Goal: Task Accomplishment & Management: Manage account settings

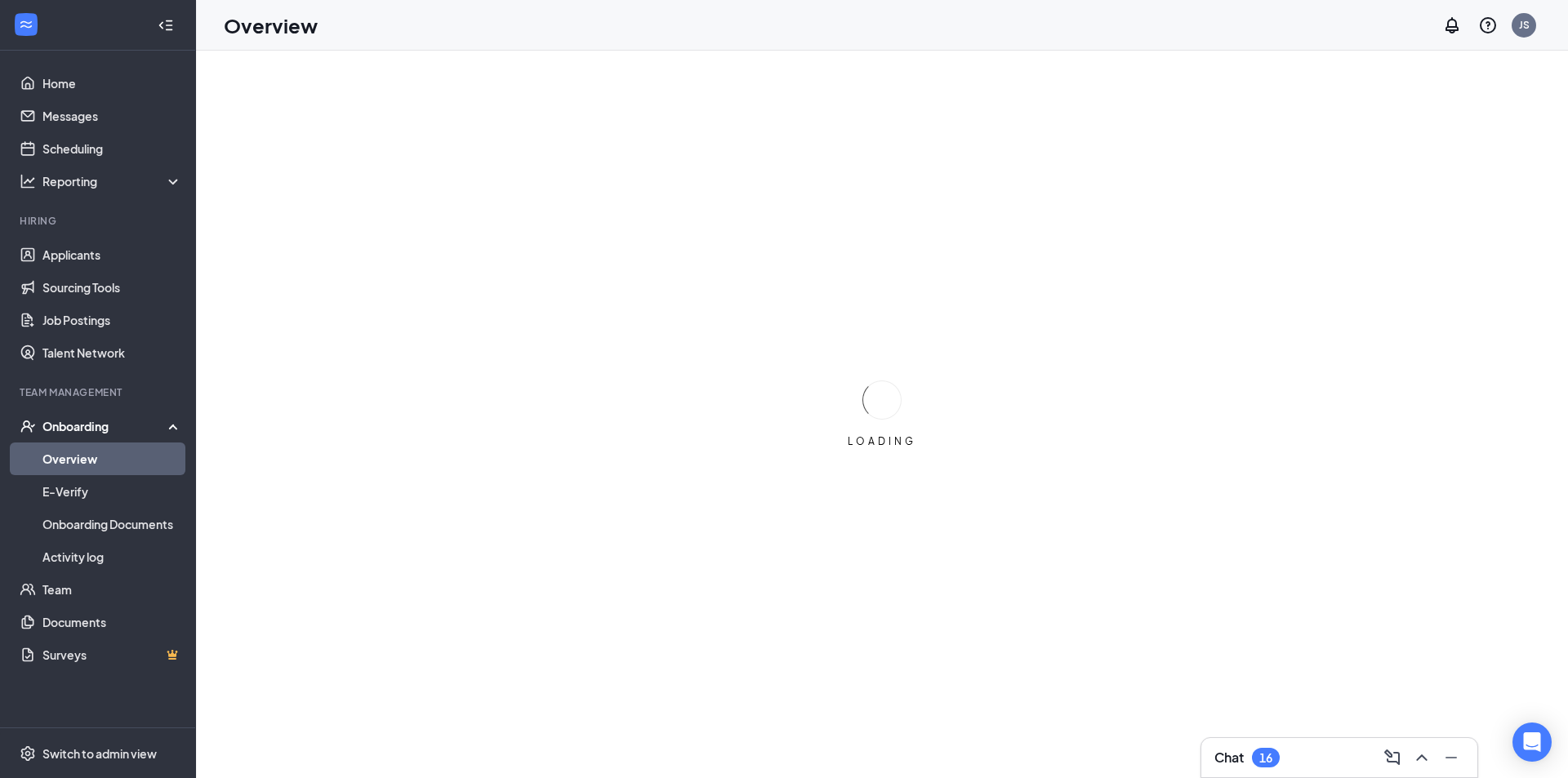
click at [1252, 749] on div "Chat 16" at bounding box center [1247, 757] width 65 height 20
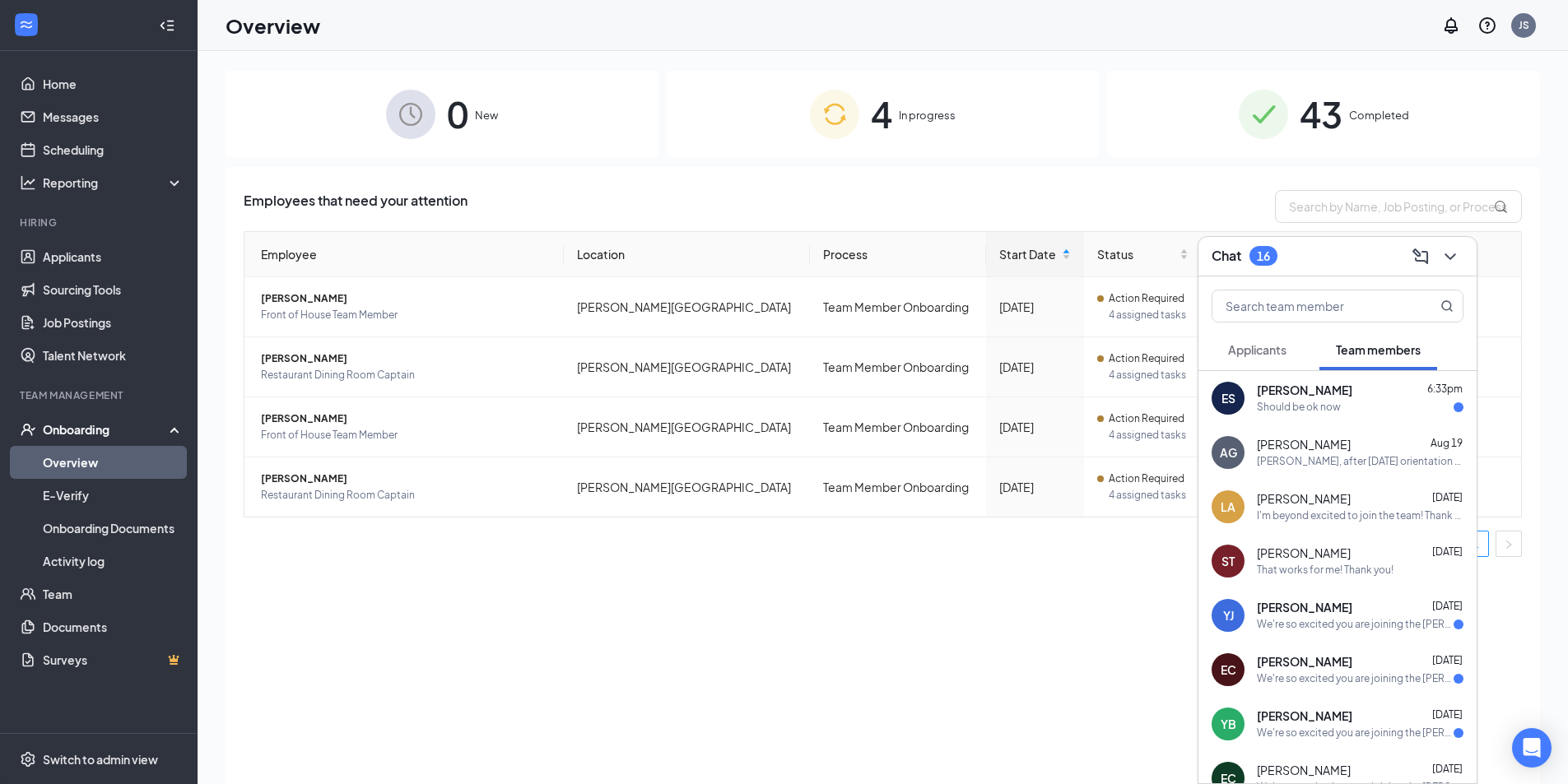
click at [1337, 416] on div "ES [PERSON_NAME] 6:33pm Should be ok now" at bounding box center [1338, 399] width 278 height 55
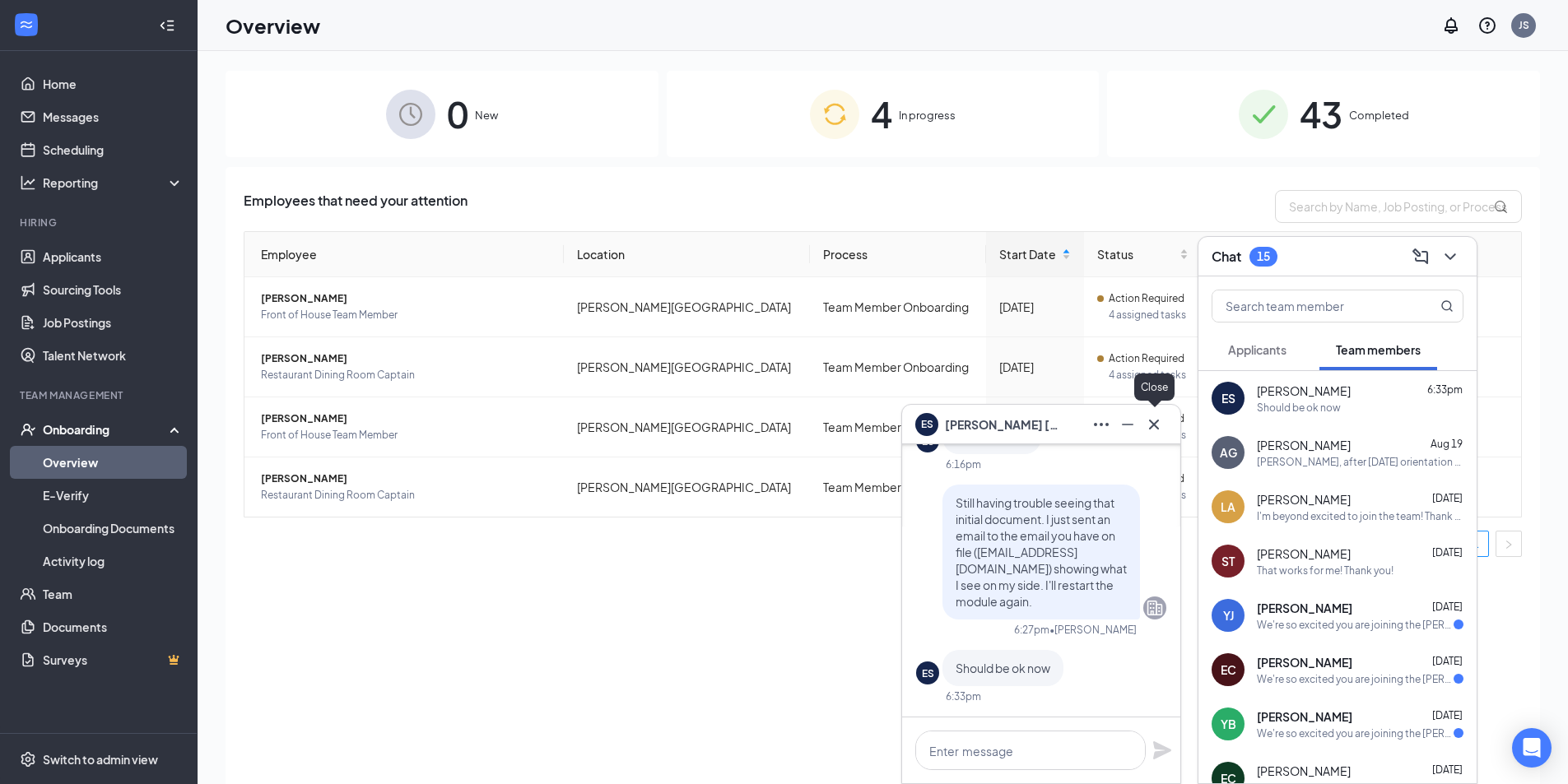
click at [1161, 419] on icon "Cross" at bounding box center [1153, 424] width 20 height 20
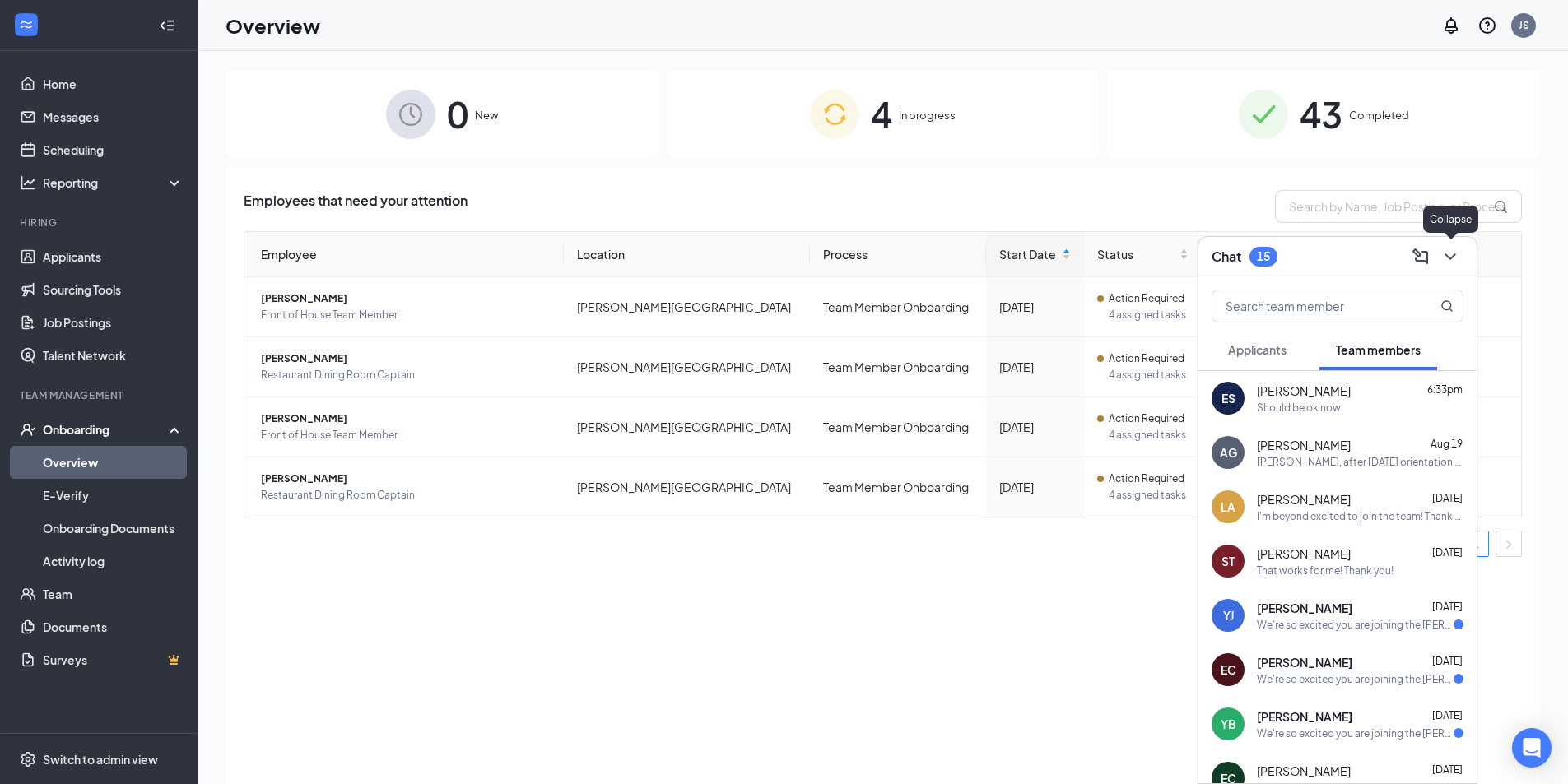
click at [1442, 262] on icon "ChevronDown" at bounding box center [1449, 257] width 20 height 20
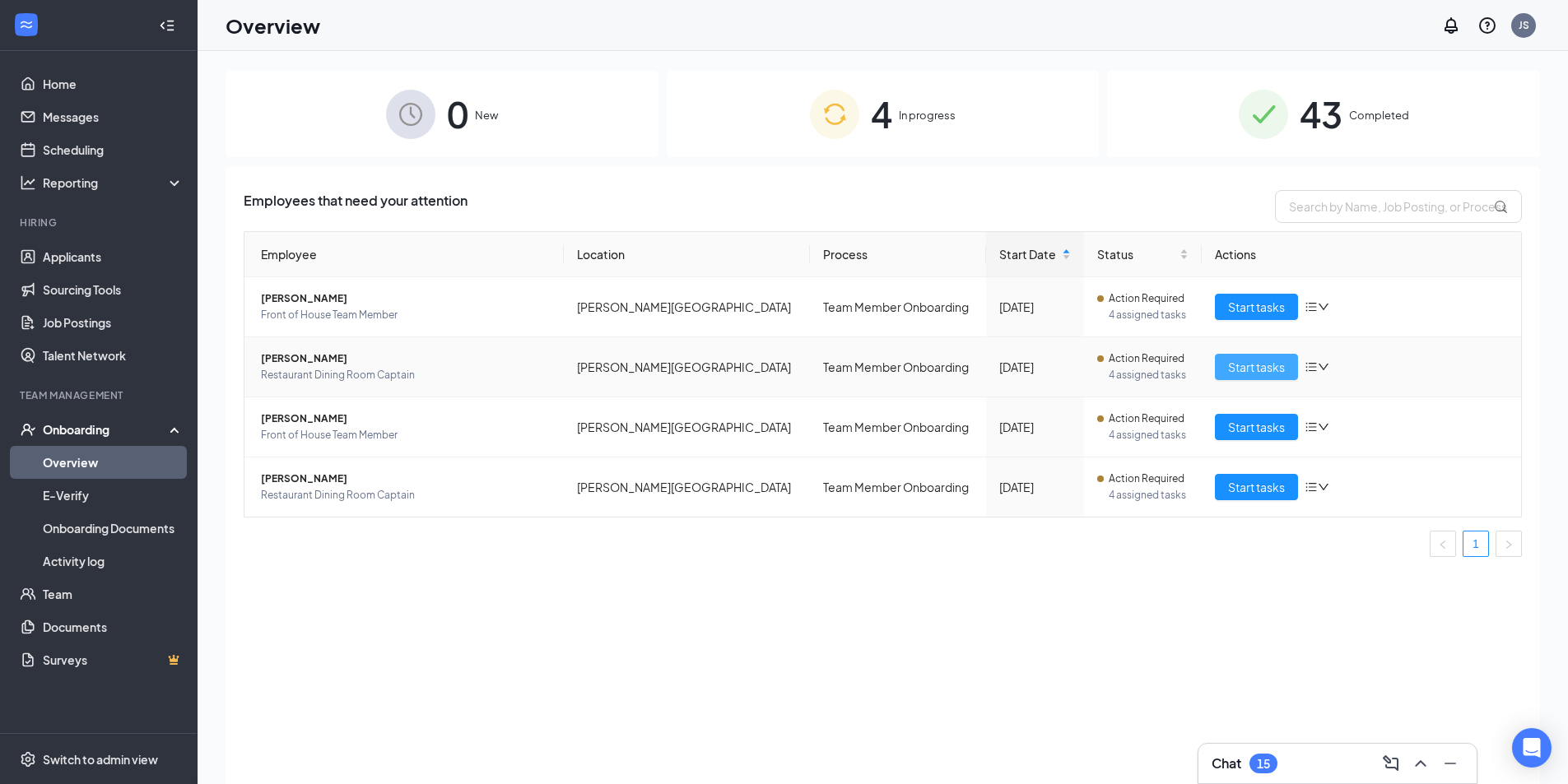
click at [1223, 362] on button "Start tasks" at bounding box center [1257, 367] width 83 height 26
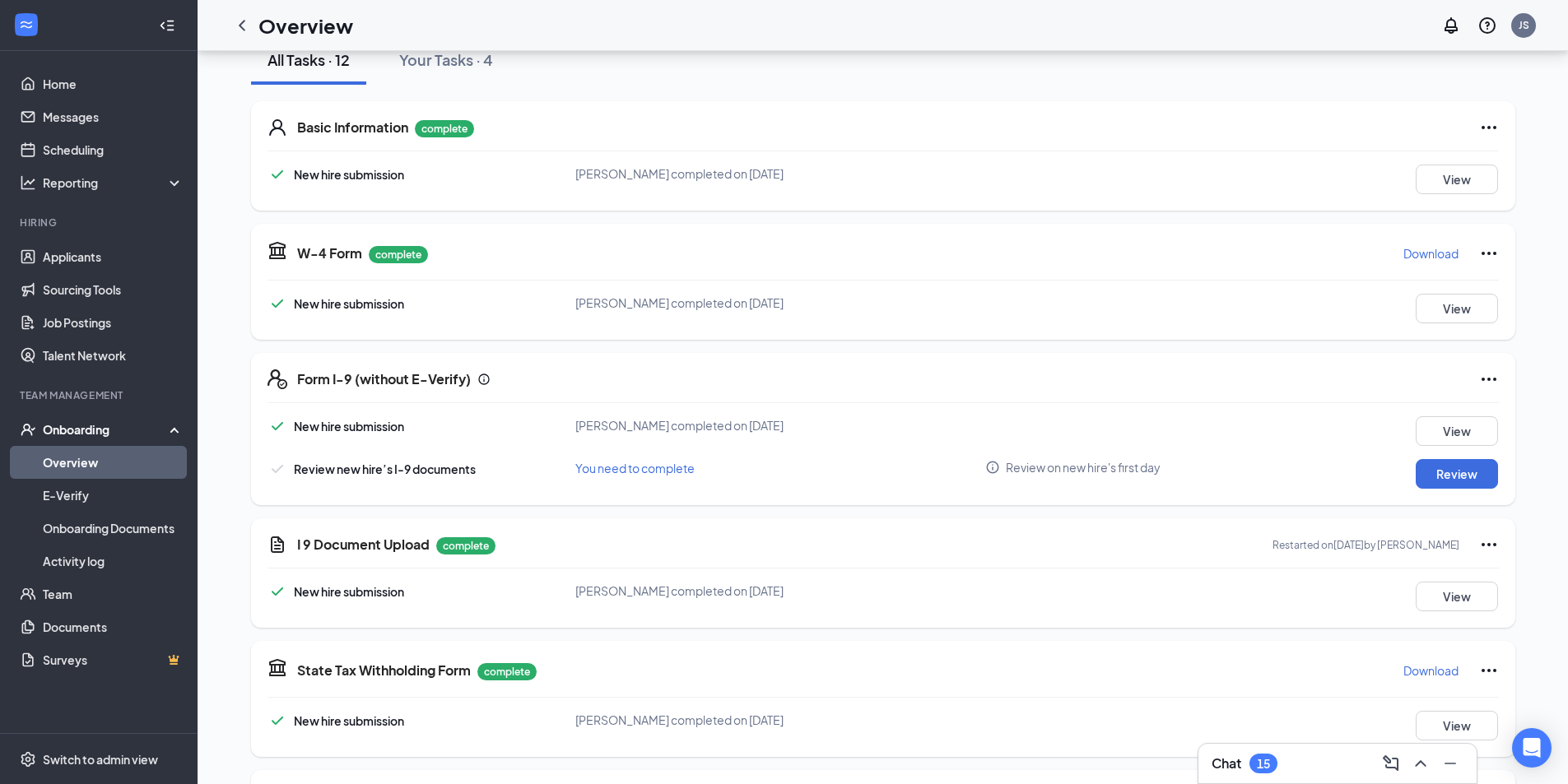
scroll to position [247, 0]
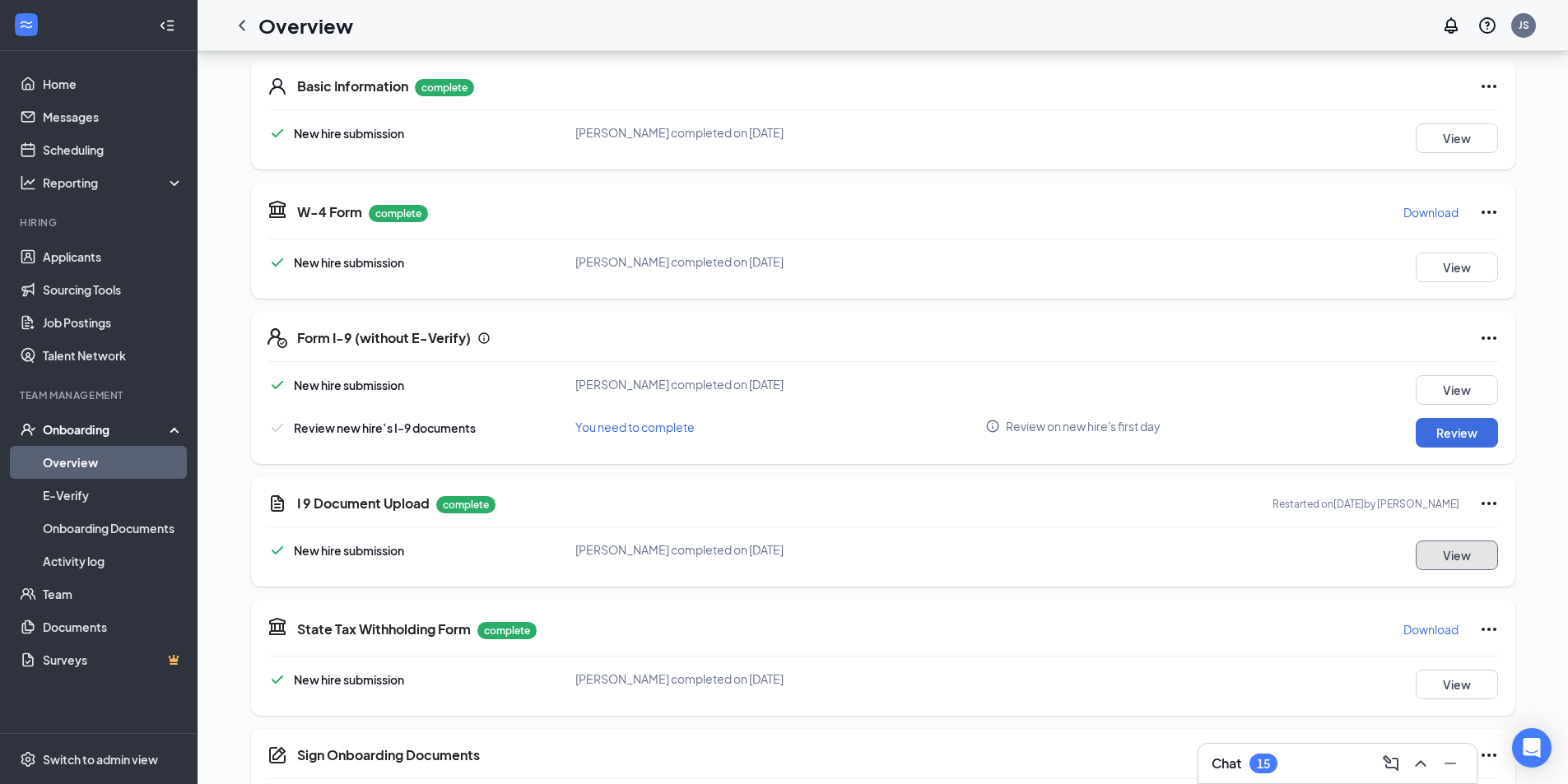
click at [1478, 548] on button "View" at bounding box center [1457, 556] width 83 height 30
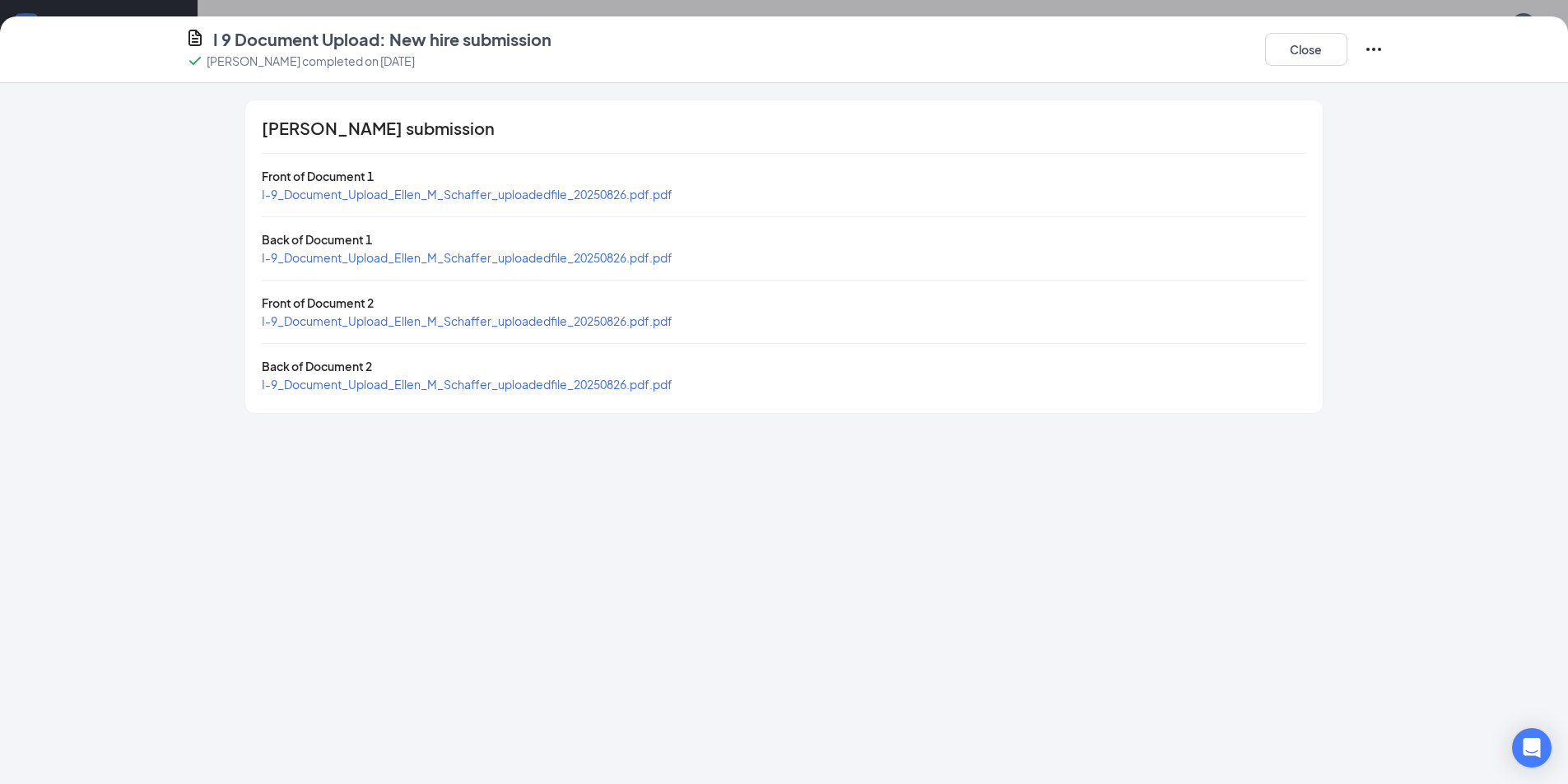
click at [477, 196] on span "I-9_Document_Upload_Ellen_M_Schaffer_uploadedfile_20250826.pdf.pdf" at bounding box center [467, 195] width 411 height 15
drag, startPoint x: 495, startPoint y: 270, endPoint x: 497, endPoint y: 261, distance: 9.2
click at [497, 261] on div "[PERSON_NAME] submission Front of Document 1 I-9_Document_Upload_Ellen_M_Schaff…" at bounding box center [784, 257] width 1077 height 313
click at [499, 254] on span "I-9_Document_Upload_Ellen_M_Schaffer_uploadedfile_20250826.pdf.pdf" at bounding box center [467, 258] width 411 height 15
click at [1311, 56] on button "Close" at bounding box center [1307, 49] width 83 height 33
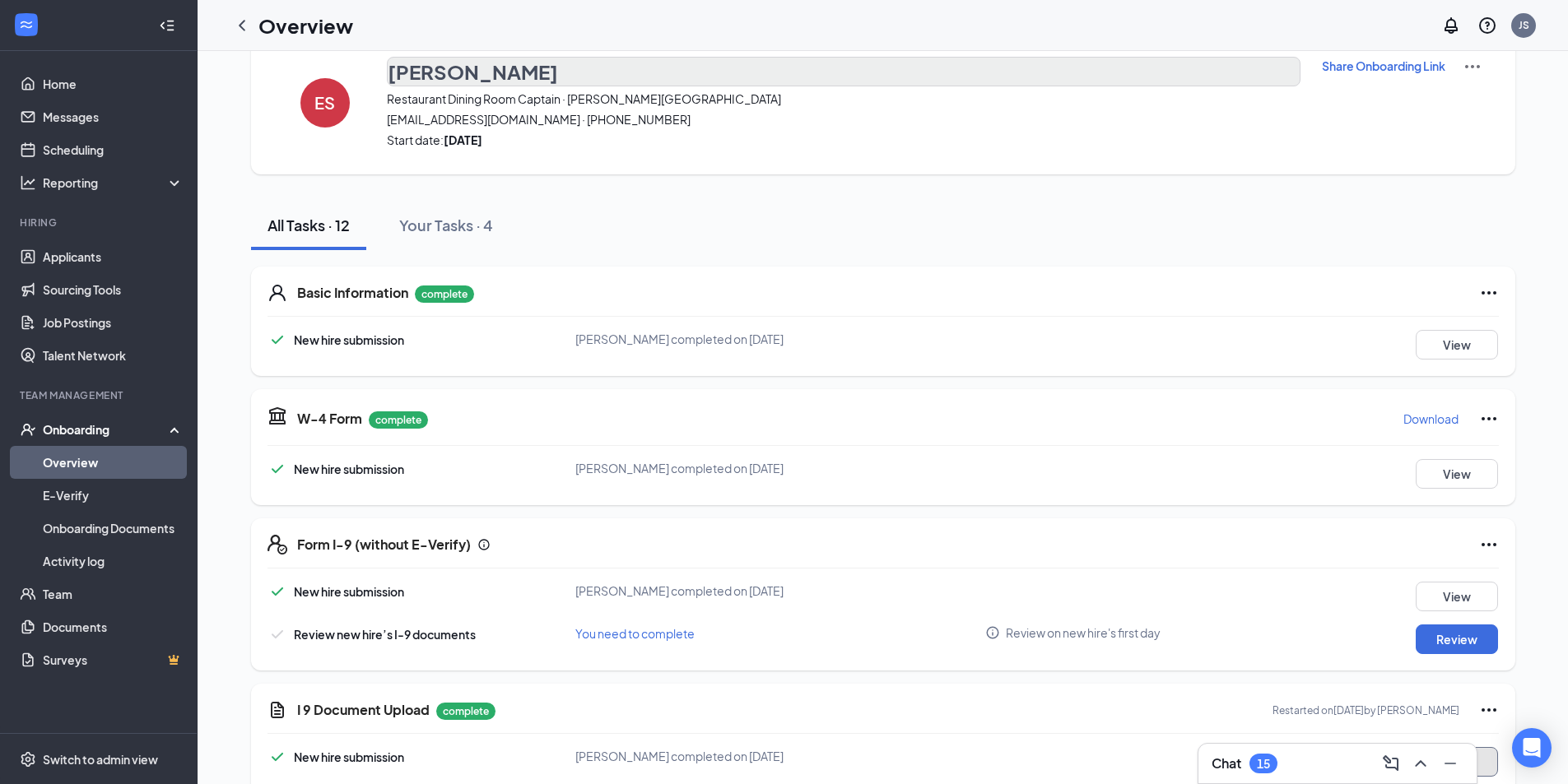
scroll to position [0, 0]
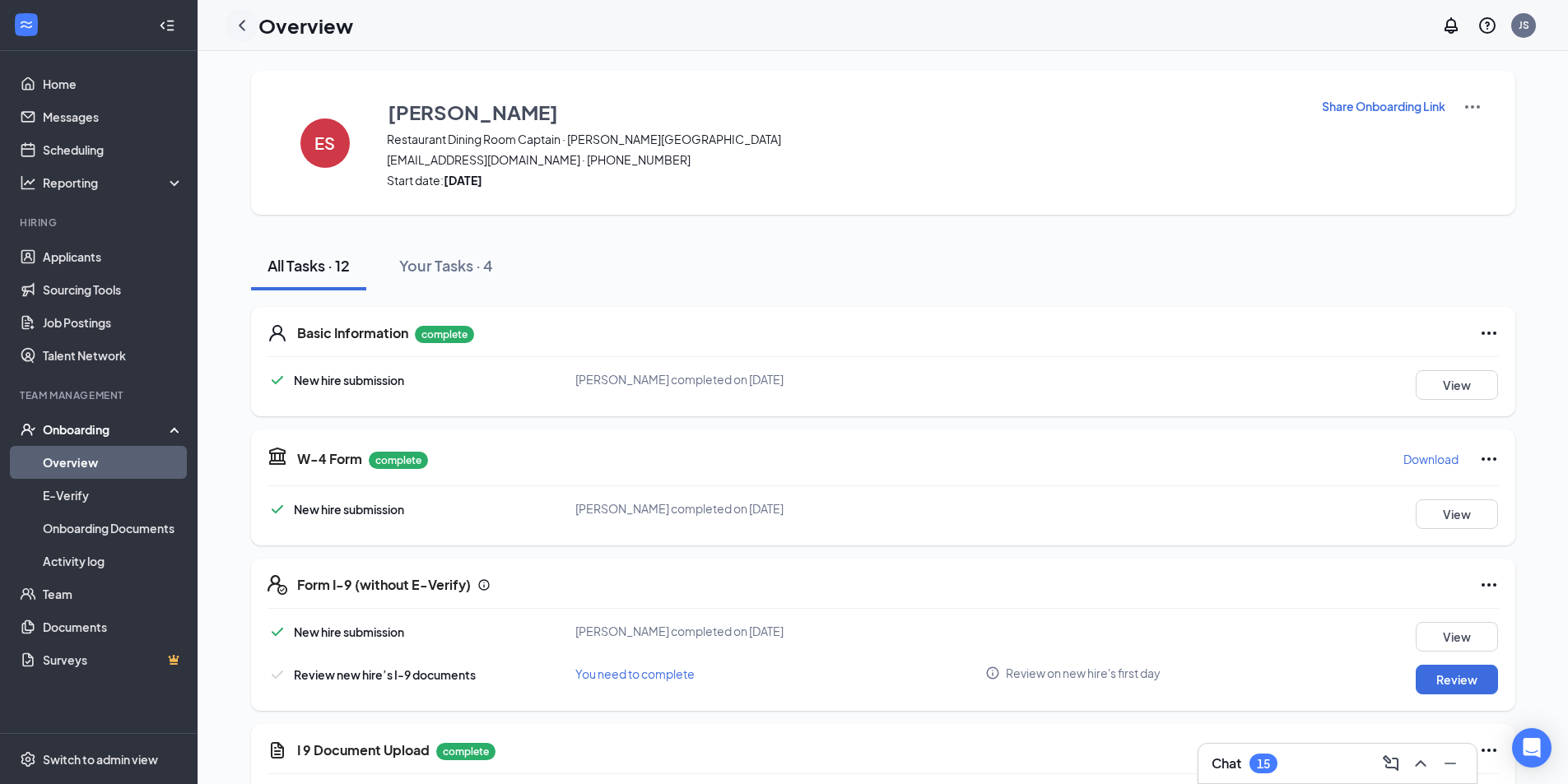
click at [239, 31] on icon "ChevronLeft" at bounding box center [242, 25] width 20 height 20
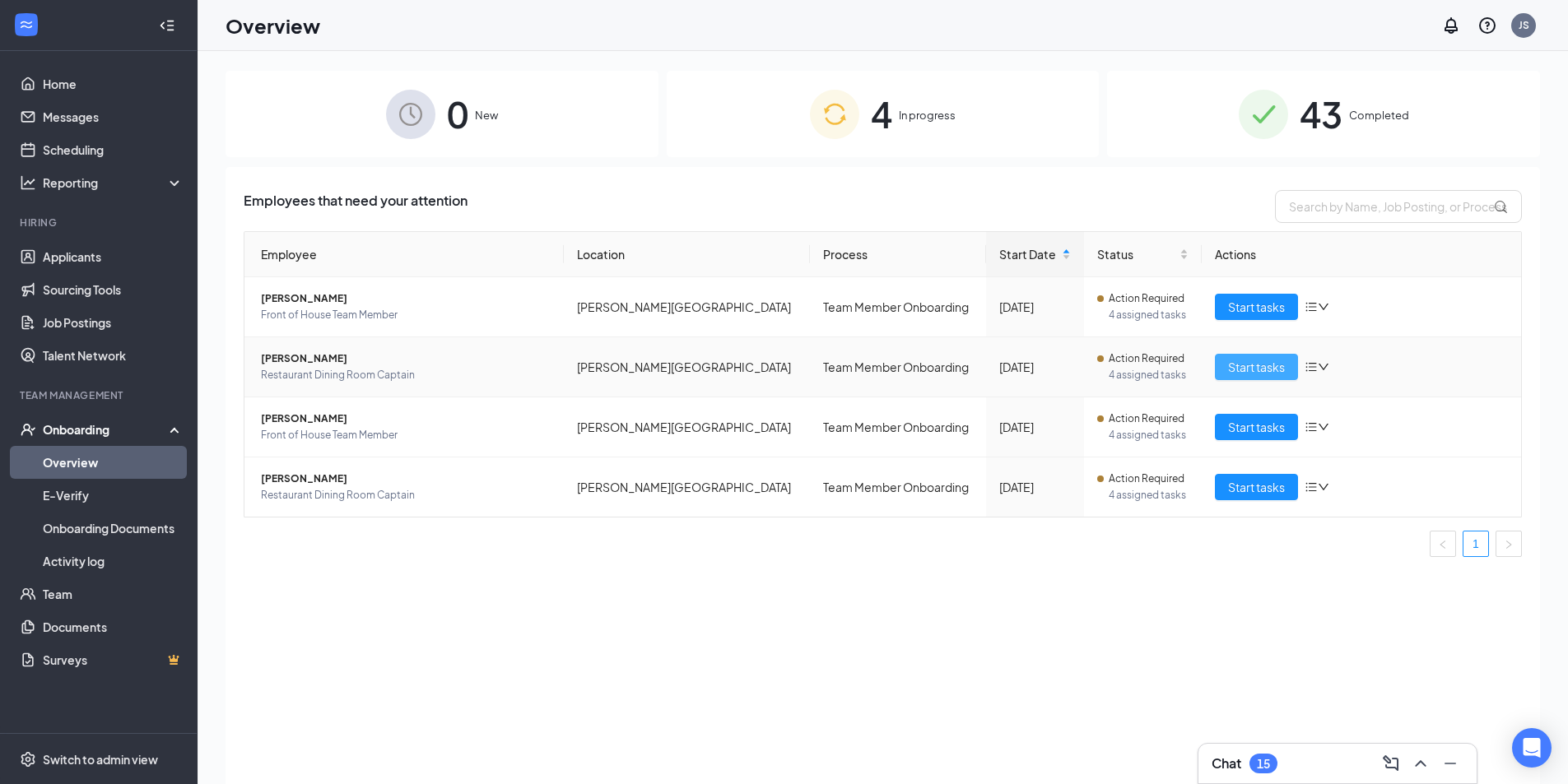
click at [1250, 362] on span "Start tasks" at bounding box center [1257, 367] width 56 height 18
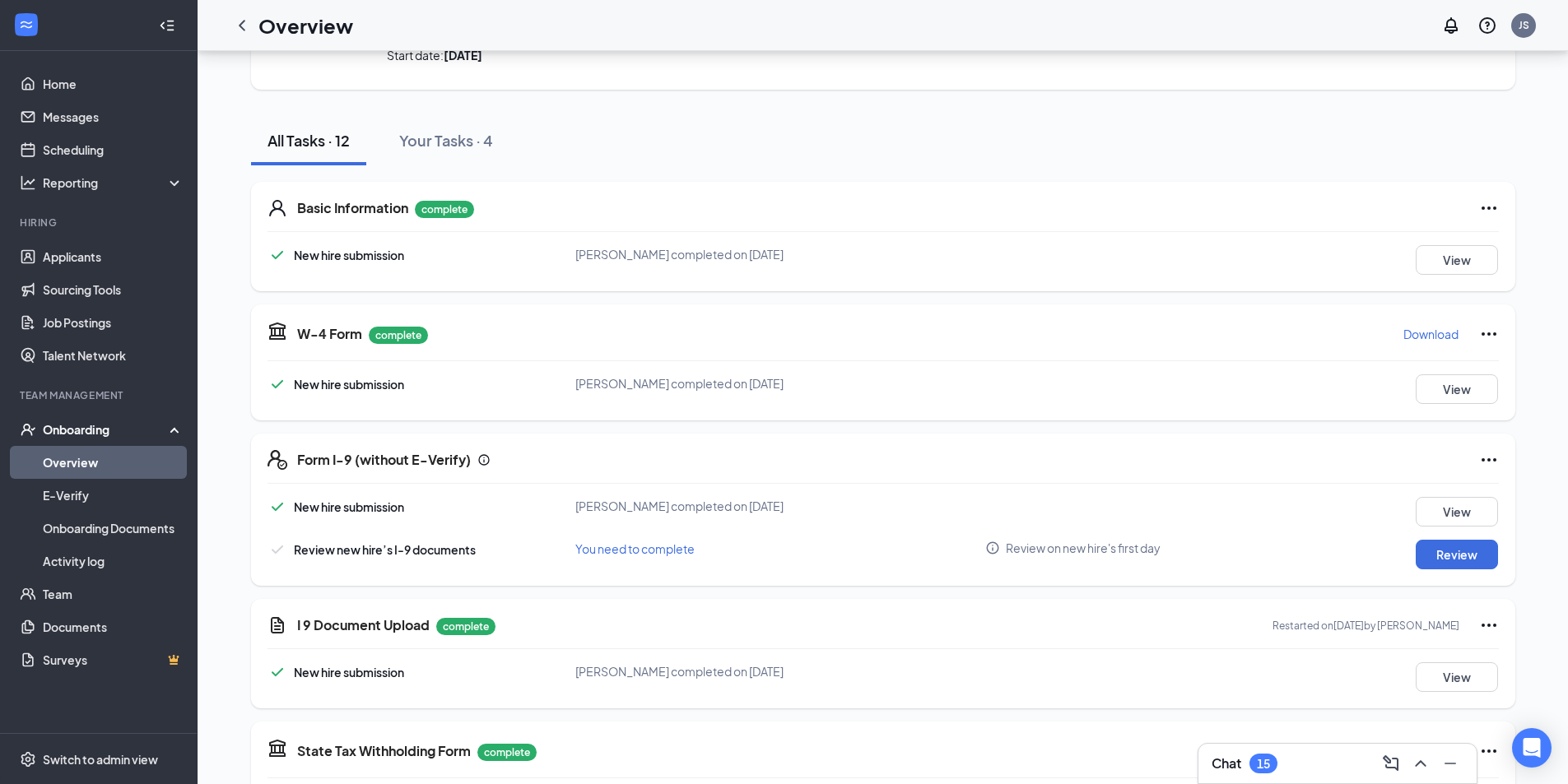
scroll to position [165, 0]
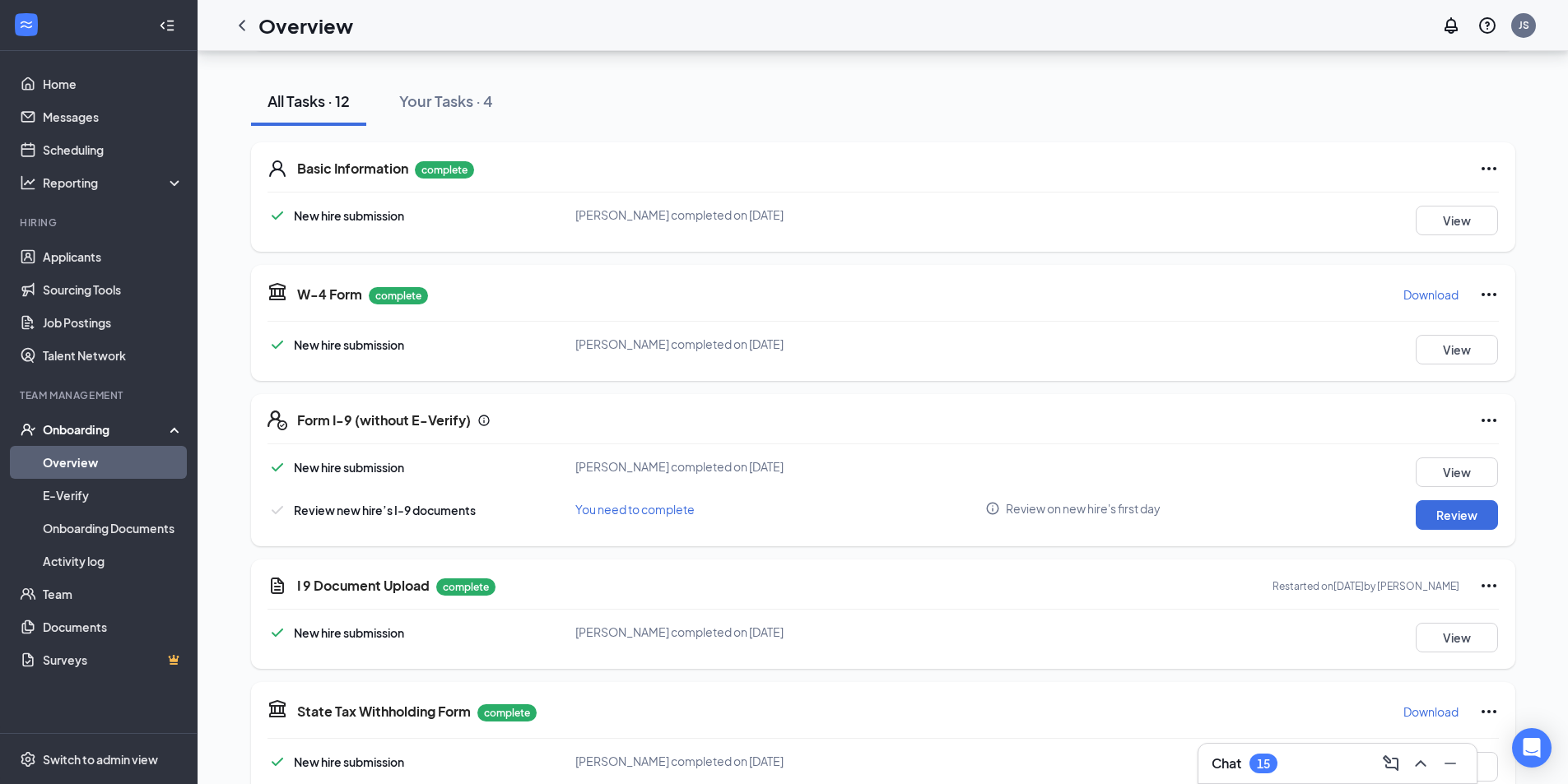
click at [1485, 596] on div "I 9 Document Upload complete Restarted on [DATE] by [PERSON_NAME] New hire subm…" at bounding box center [883, 614] width 1264 height 109
click at [1489, 589] on icon "Ellipses" at bounding box center [1488, 586] width 20 height 20
click at [1397, 612] on div "I 9 Document Upload complete Restarted on [DATE] by [PERSON_NAME] New hire subm…" at bounding box center [883, 614] width 1264 height 109
click at [1446, 638] on button "View" at bounding box center [1457, 637] width 83 height 30
